Goal: Task Accomplishment & Management: Manage account settings

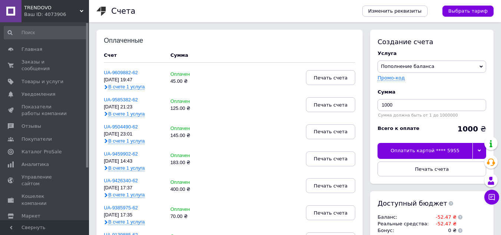
click at [36, 8] on span "TRENDOVO" at bounding box center [52, 7] width 56 height 7
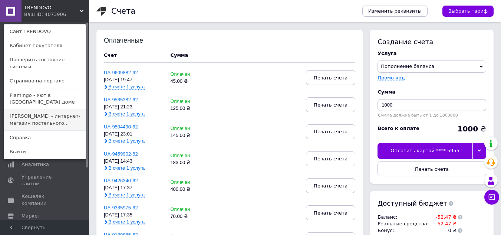
click at [26, 109] on link "Na perine - интернет-магазин постельного..." at bounding box center [45, 119] width 82 height 21
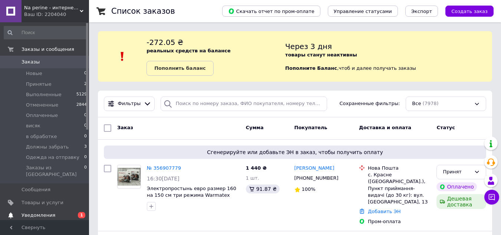
click at [33, 212] on span "Уведомления" at bounding box center [39, 215] width 34 height 7
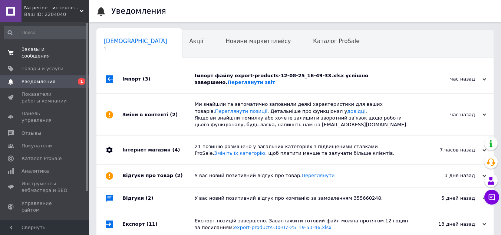
click at [42, 46] on span "Заказы и сообщения" at bounding box center [45, 52] width 47 height 13
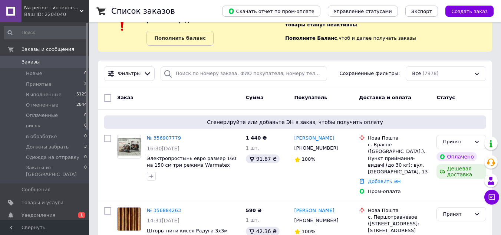
scroll to position [74, 0]
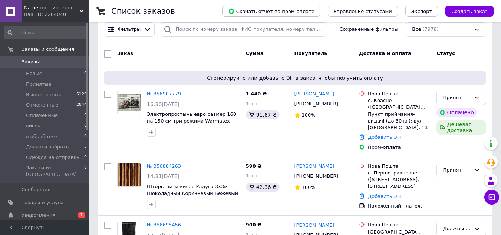
click at [30, 11] on div "Ваш ID: 2204040" at bounding box center [56, 14] width 65 height 7
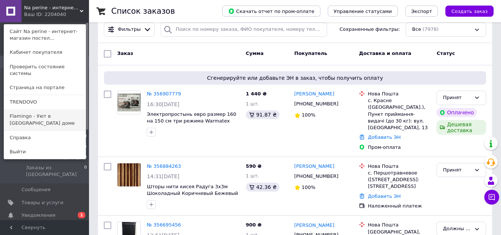
click at [31, 111] on link "Flamingo - Уют в [GEOGRAPHIC_DATA] доме" at bounding box center [45, 119] width 82 height 21
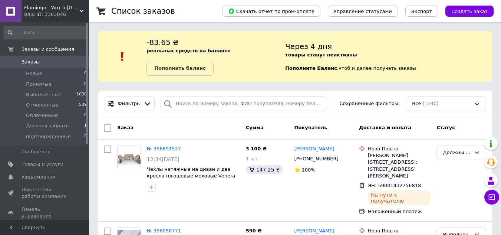
click at [32, 11] on div "Ваш ID: 3363046" at bounding box center [56, 14] width 65 height 7
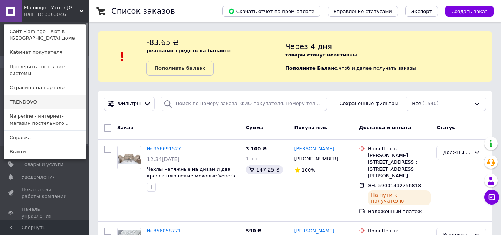
click at [29, 95] on link "TRENDOVO" at bounding box center [45, 102] width 82 height 14
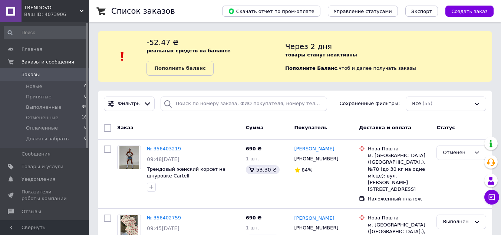
click at [38, 11] on span "TRENDOVO" at bounding box center [52, 7] width 56 height 7
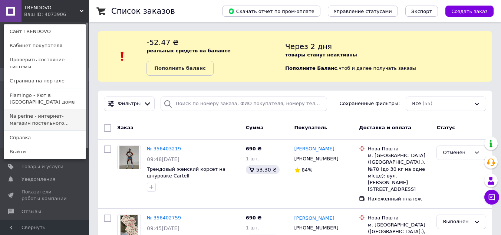
click at [43, 109] on link "Na perine - интернет-магазин постельного..." at bounding box center [45, 119] width 82 height 21
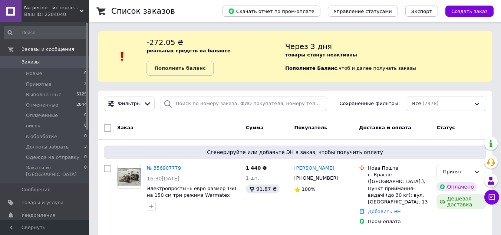
click at [41, 12] on div "Ваш ID: 2204040" at bounding box center [56, 14] width 65 height 7
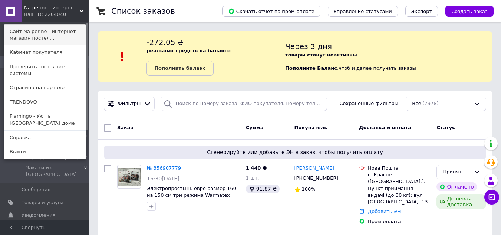
click at [41, 31] on link "Сайт Na perine - интернет-магазин постел..." at bounding box center [45, 34] width 82 height 21
